Goal: Task Accomplishment & Management: Use online tool/utility

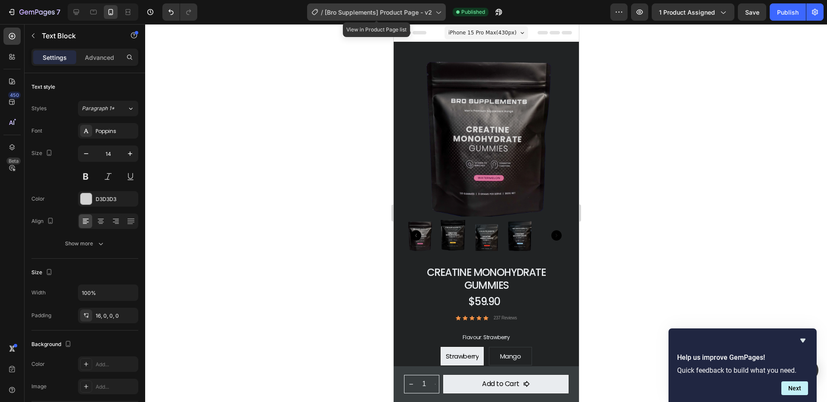
click at [387, 13] on span "[Bro Supplements] Product Page - v2" at bounding box center [378, 12] width 107 height 9
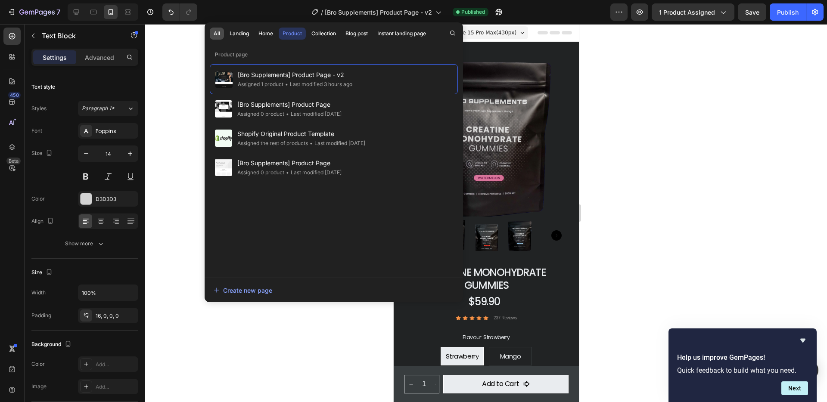
click at [217, 31] on div "All" at bounding box center [217, 34] width 6 height 8
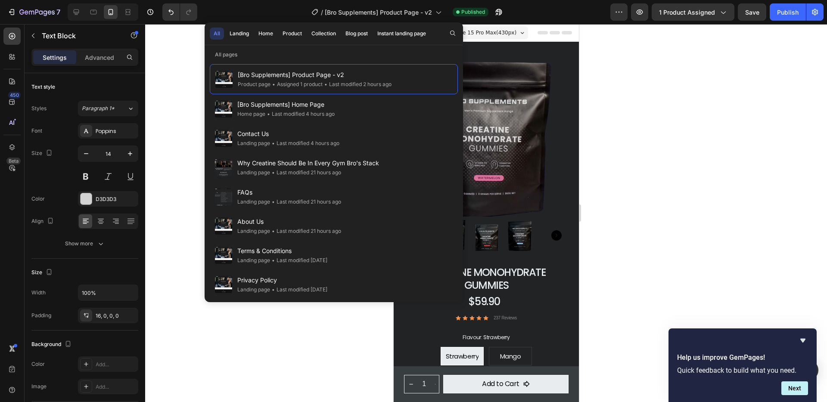
click at [217, 34] on div "All" at bounding box center [217, 34] width 6 height 8
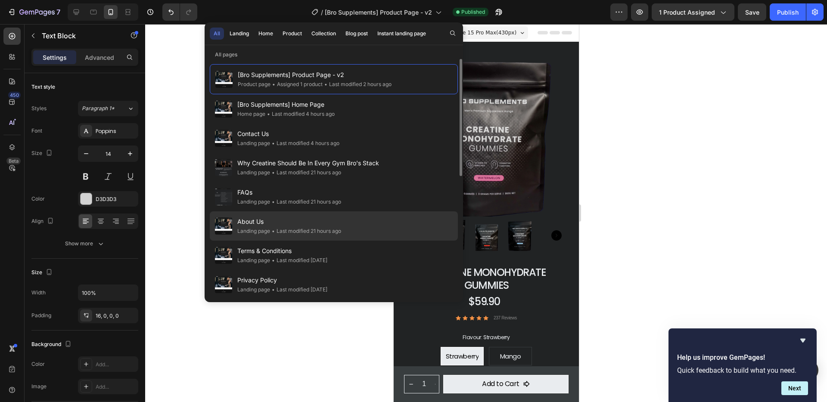
click at [276, 228] on div "• Last modified 21 hours ago" at bounding box center [305, 231] width 71 height 9
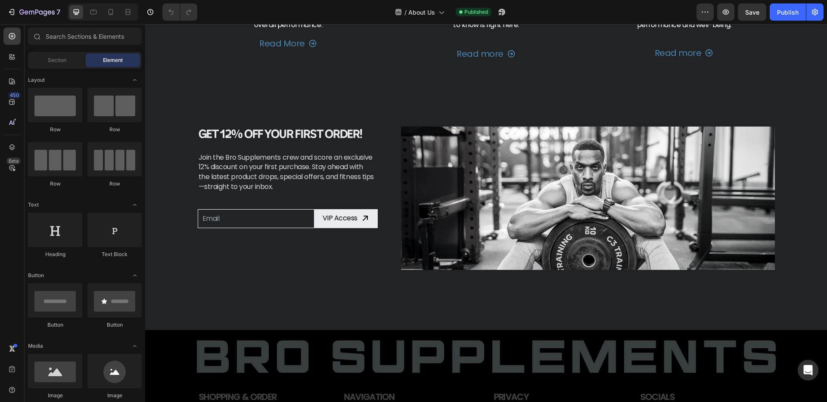
scroll to position [1580, 0]
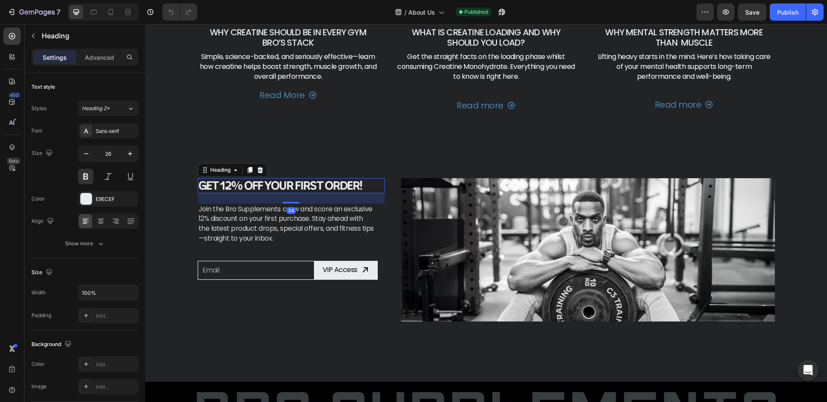
click at [226, 184] on h2 "Get 12% Off Your First Order!" at bounding box center [291, 185] width 187 height 15
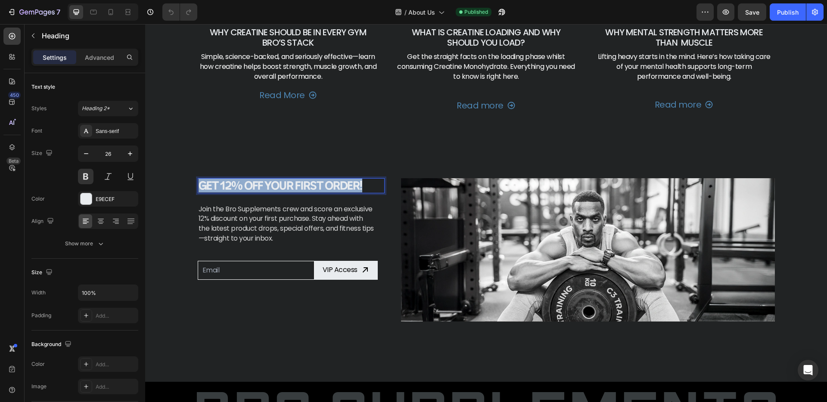
click at [226, 184] on p "Get 12% Off Your First Order!" at bounding box center [291, 185] width 185 height 13
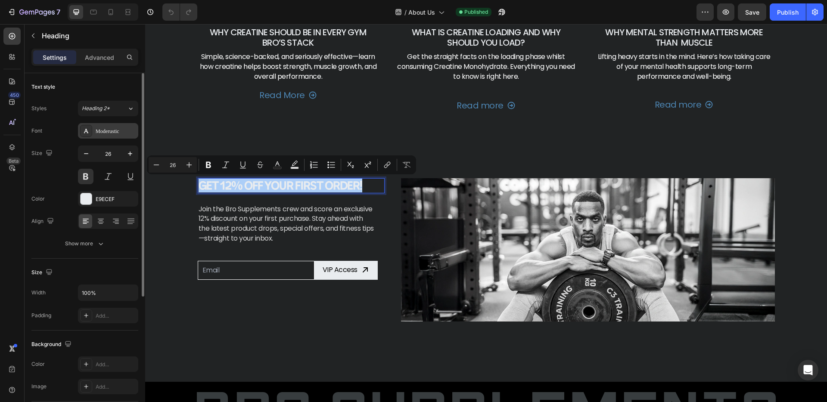
click at [104, 130] on div "Moderustic" at bounding box center [116, 131] width 40 height 8
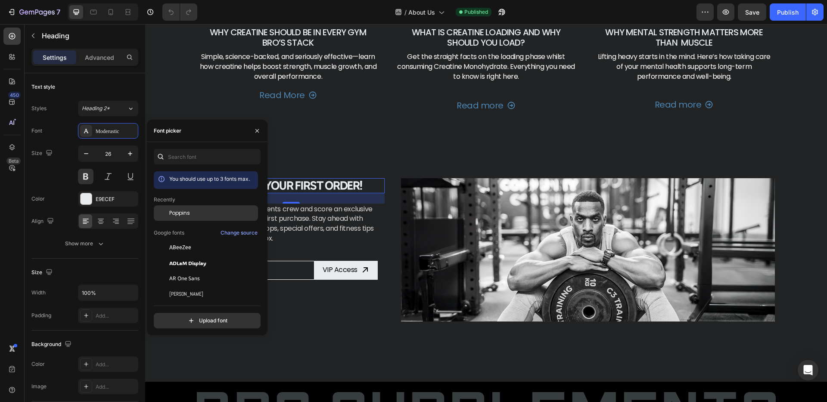
click at [190, 217] on div "Poppins" at bounding box center [206, 213] width 104 height 16
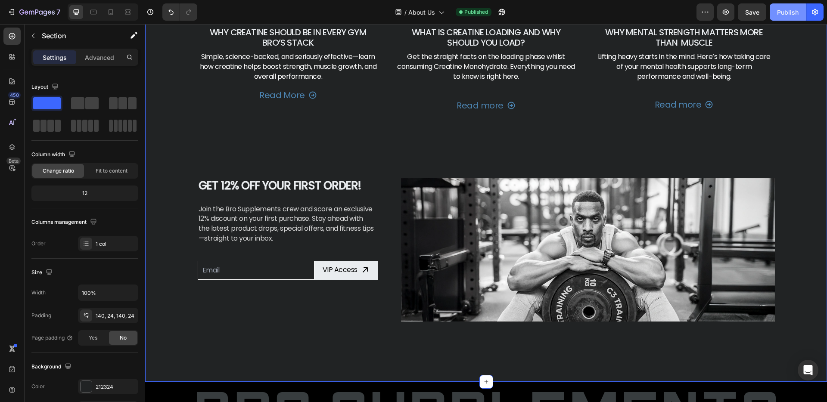
click at [796, 11] on div "Publish" at bounding box center [788, 12] width 22 height 9
